Goal: Task Accomplishment & Management: Use online tool/utility

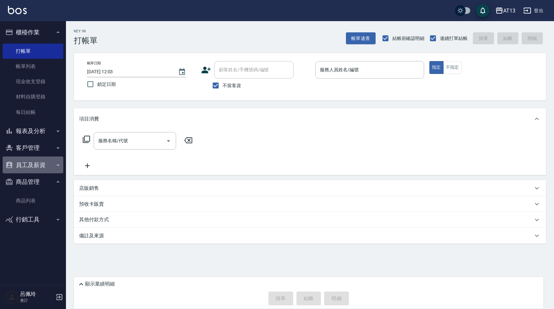
click at [33, 160] on button "員工及薪資" at bounding box center [33, 164] width 61 height 17
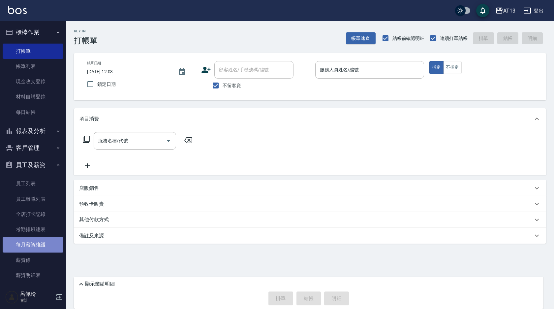
click at [39, 243] on link "每月薪資維護" at bounding box center [33, 244] width 61 height 15
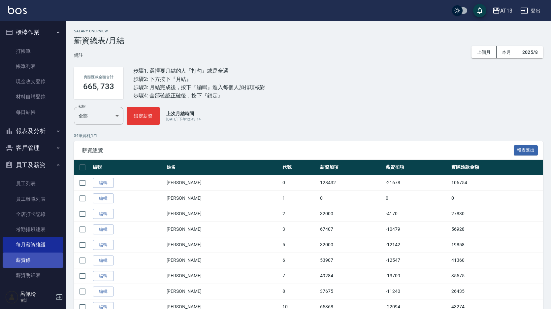
click at [36, 260] on link "薪資條" at bounding box center [33, 259] width 61 height 15
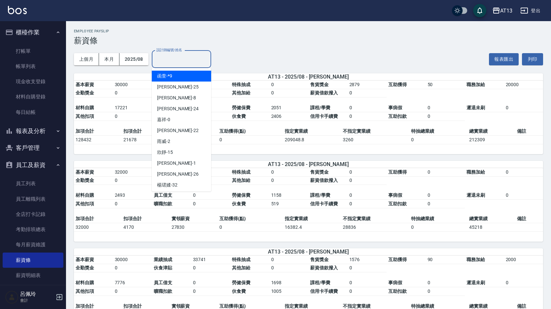
click at [170, 61] on input "設計師編號/姓名" at bounding box center [181, 59] width 53 height 12
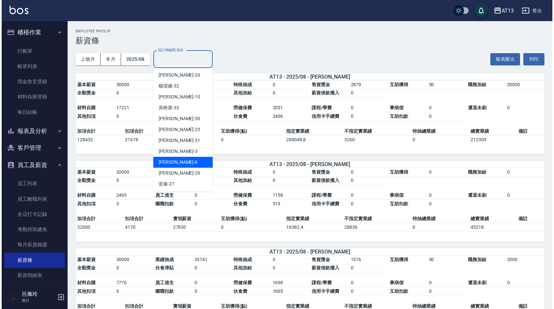
scroll to position [33, 0]
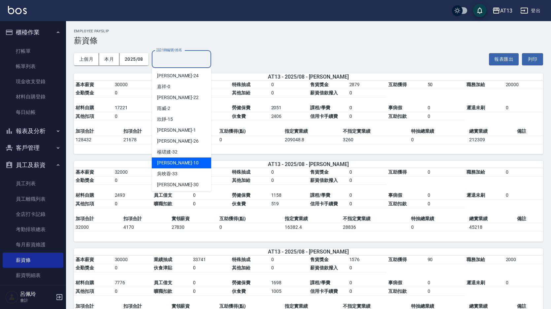
click at [164, 160] on span "[PERSON_NAME]" at bounding box center [174, 162] width 35 height 7
type input "[PERSON_NAME]-10"
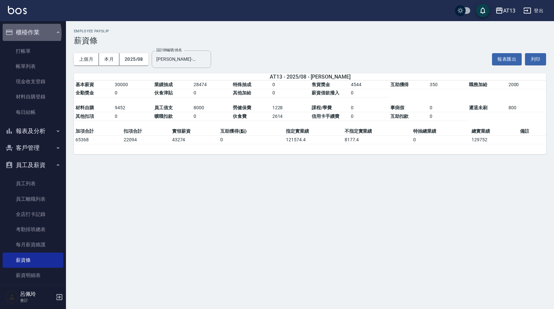
click at [24, 33] on button "櫃檯作業" at bounding box center [33, 32] width 61 height 17
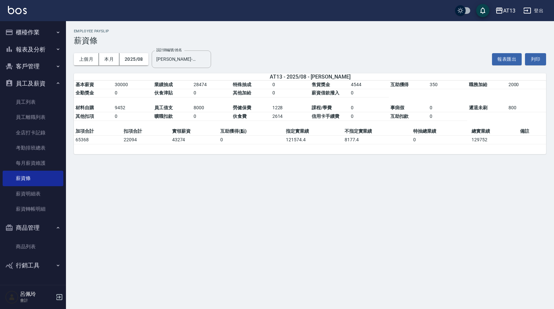
click at [23, 34] on button "櫃檯作業" at bounding box center [33, 32] width 61 height 17
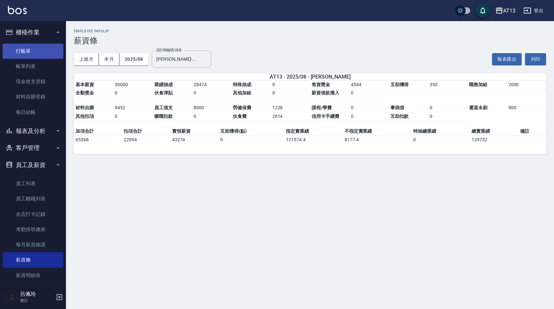
click at [26, 51] on link "打帳單" at bounding box center [33, 51] width 61 height 15
